Goal: Find specific page/section: Find specific page/section

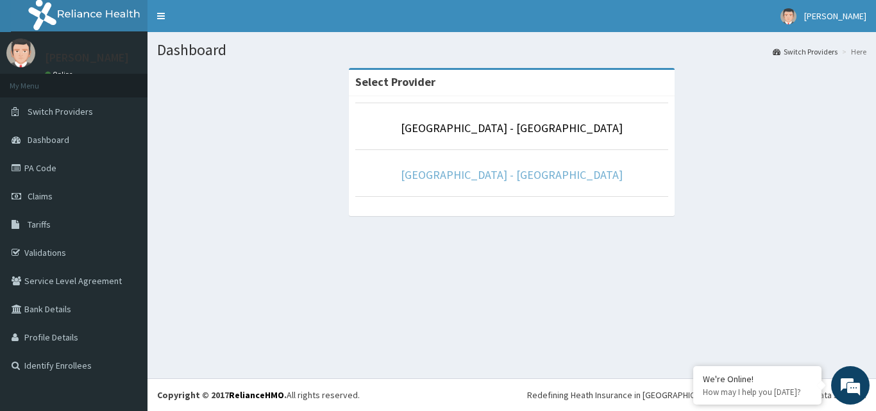
click at [507, 175] on link "[GEOGRAPHIC_DATA] - [GEOGRAPHIC_DATA]" at bounding box center [512, 174] width 222 height 15
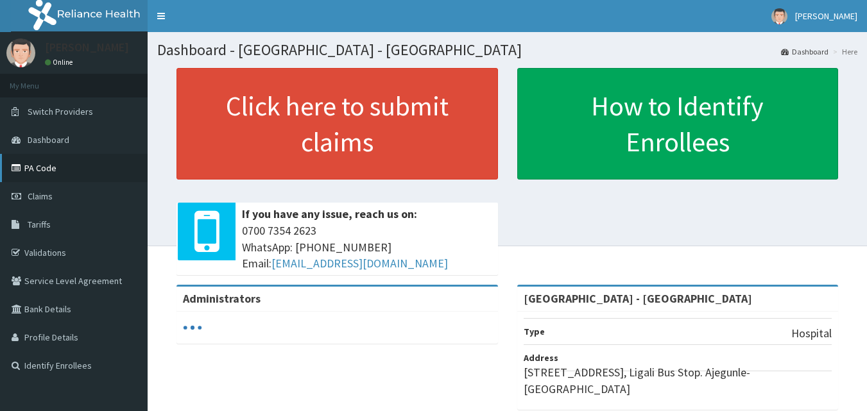
click at [37, 173] on link "PA Code" at bounding box center [74, 168] width 148 height 28
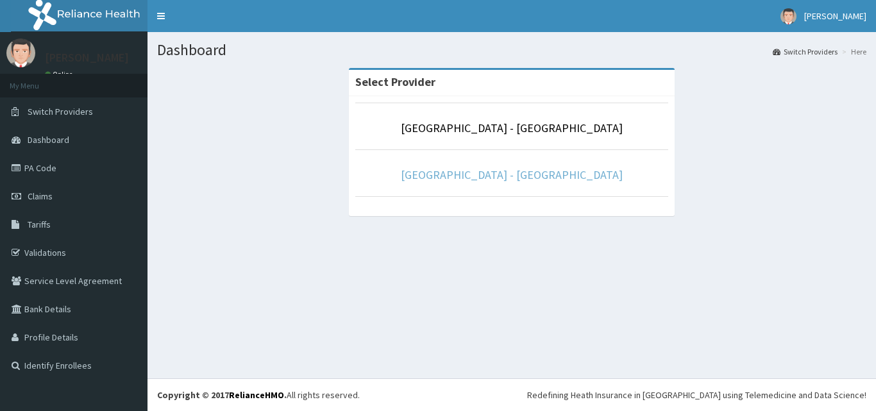
click at [536, 180] on link "[GEOGRAPHIC_DATA] - [GEOGRAPHIC_DATA]" at bounding box center [512, 174] width 222 height 15
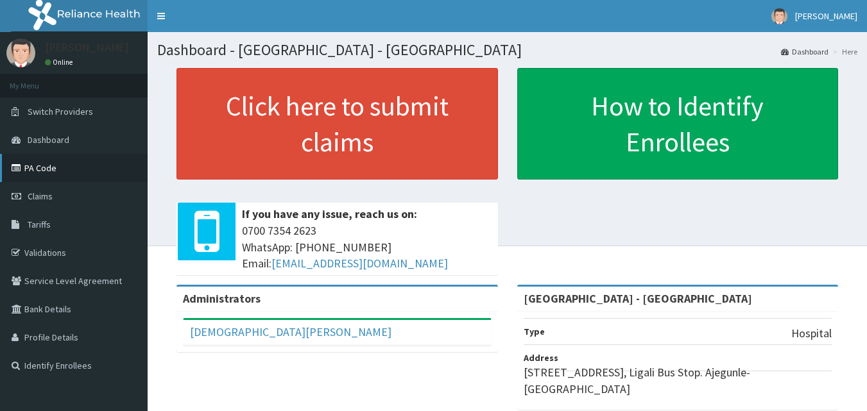
click at [40, 171] on link "PA Code" at bounding box center [74, 168] width 148 height 28
